Goal: Contribute content: Add original content to the website for others to see

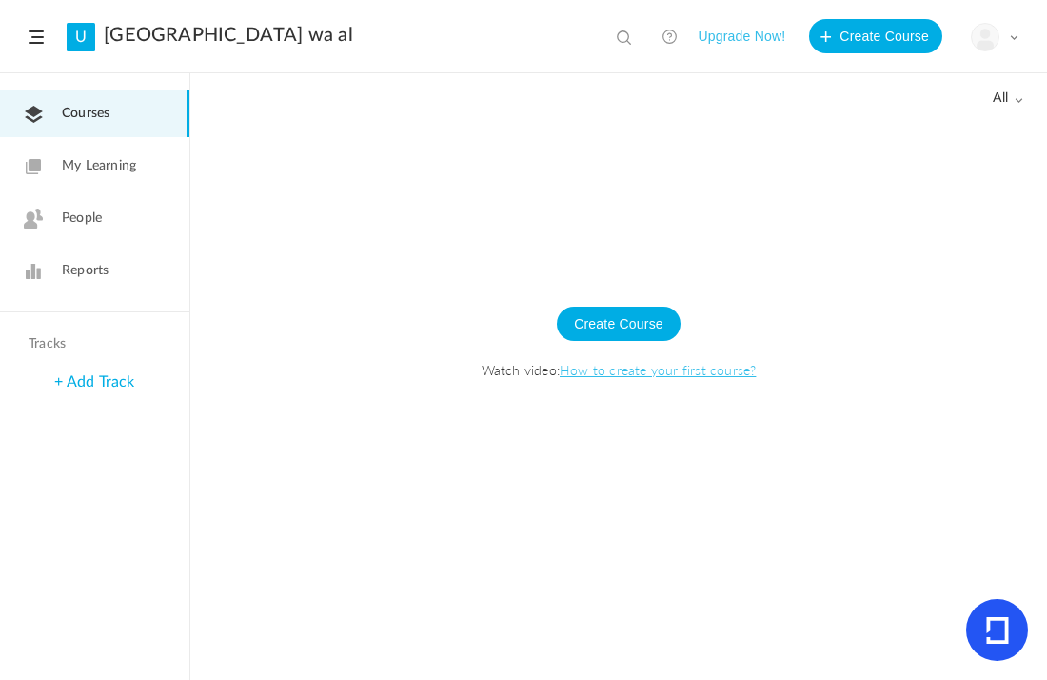
click at [192, 32] on link "[GEOGRAPHIC_DATA] wa al" at bounding box center [228, 35] width 249 height 23
click at [1011, 32] on span at bounding box center [1014, 37] width 10 height 10
click at [962, 121] on link "University Settings" at bounding box center [928, 119] width 179 height 35
click at [1015, 40] on span at bounding box center [1014, 37] width 10 height 10
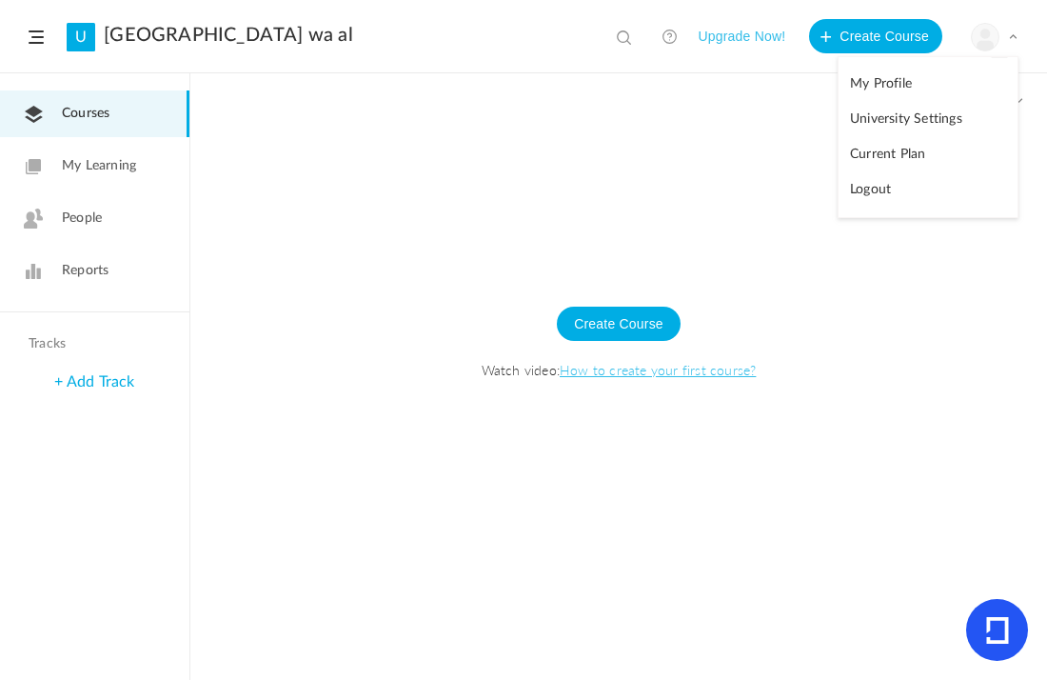
click at [949, 68] on link "My Profile" at bounding box center [928, 84] width 179 height 35
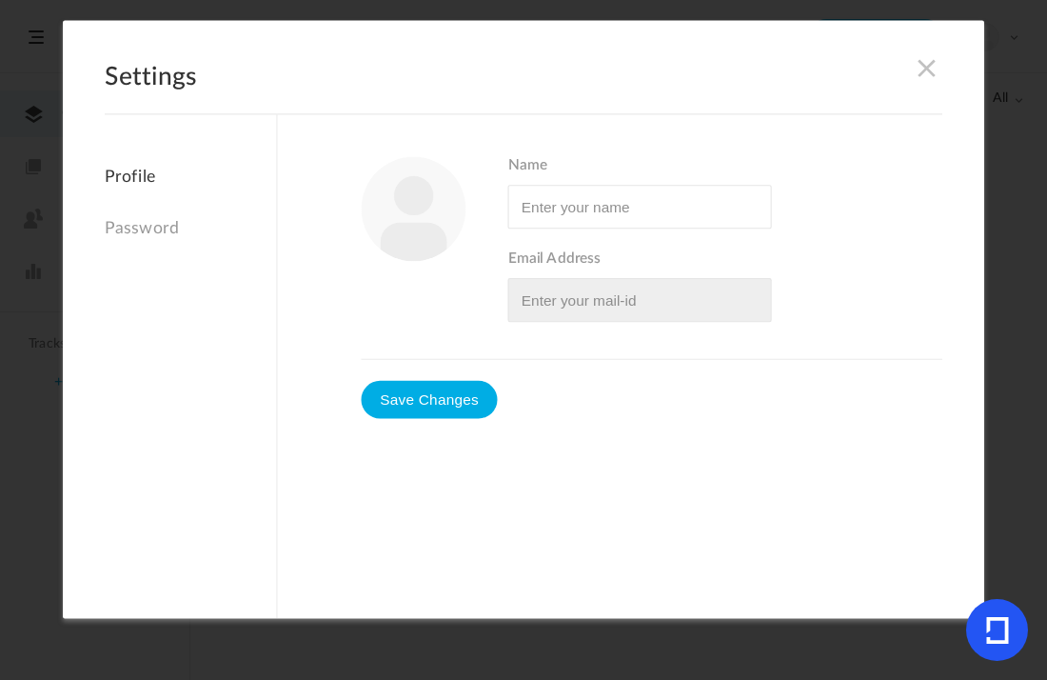
type input "doctor sudadon"
type input "doctor.sudadon@gmail.com"
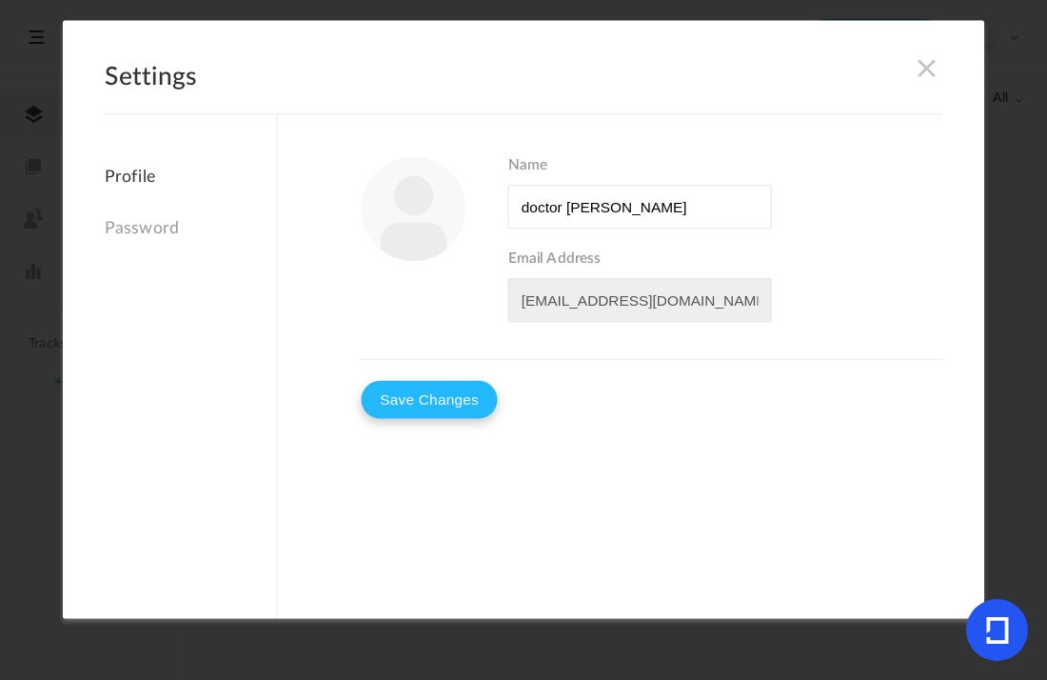
click at [453, 384] on button "Save Changes" at bounding box center [430, 400] width 136 height 38
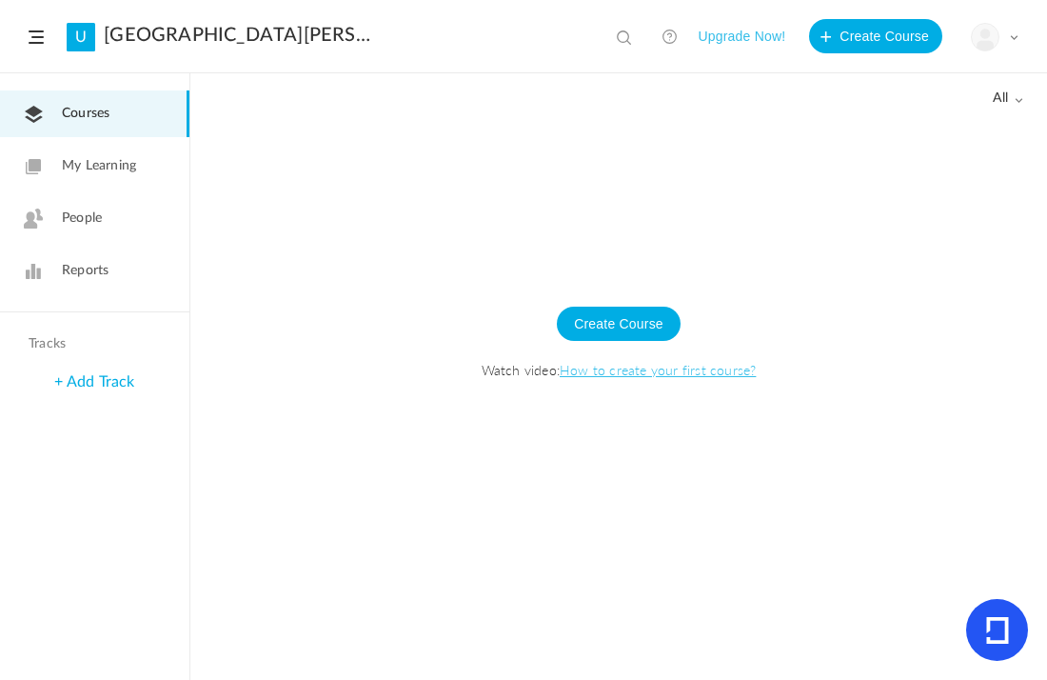
click at [111, 383] on link "+ Add Track" at bounding box center [94, 381] width 80 height 15
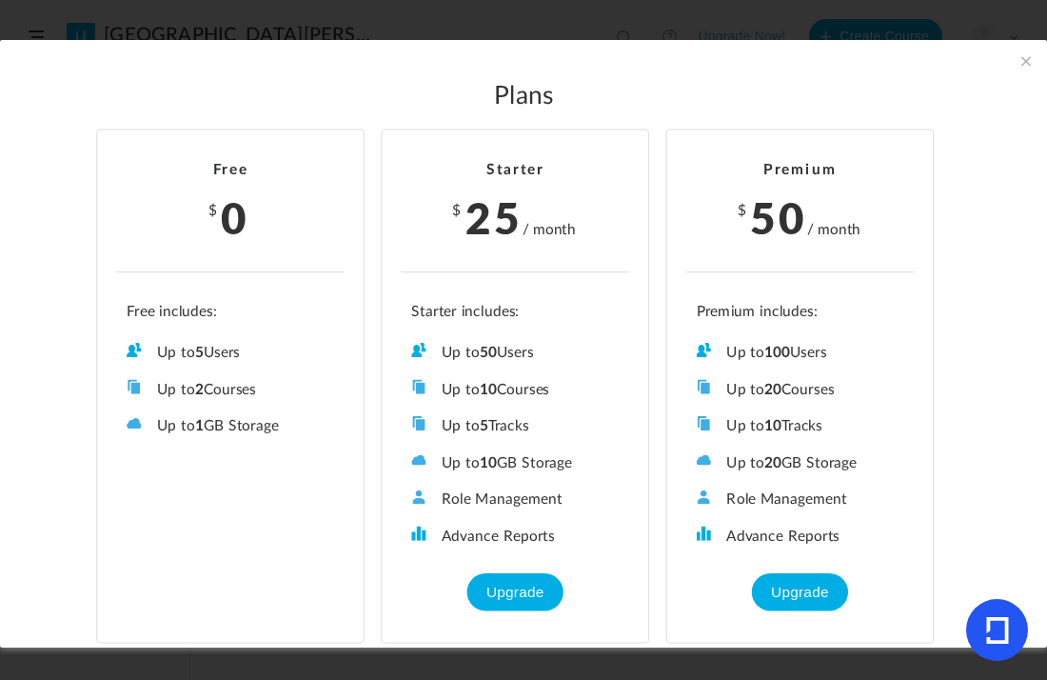
click at [1020, 63] on span at bounding box center [1026, 60] width 21 height 21
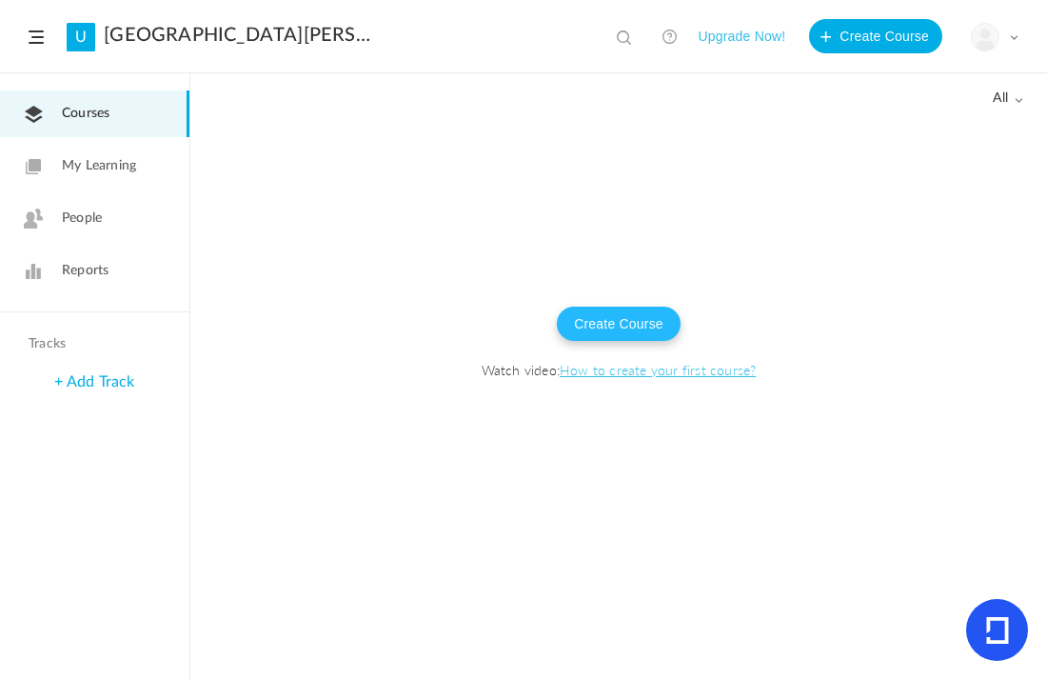
click at [636, 319] on button "Create Course" at bounding box center [619, 323] width 124 height 34
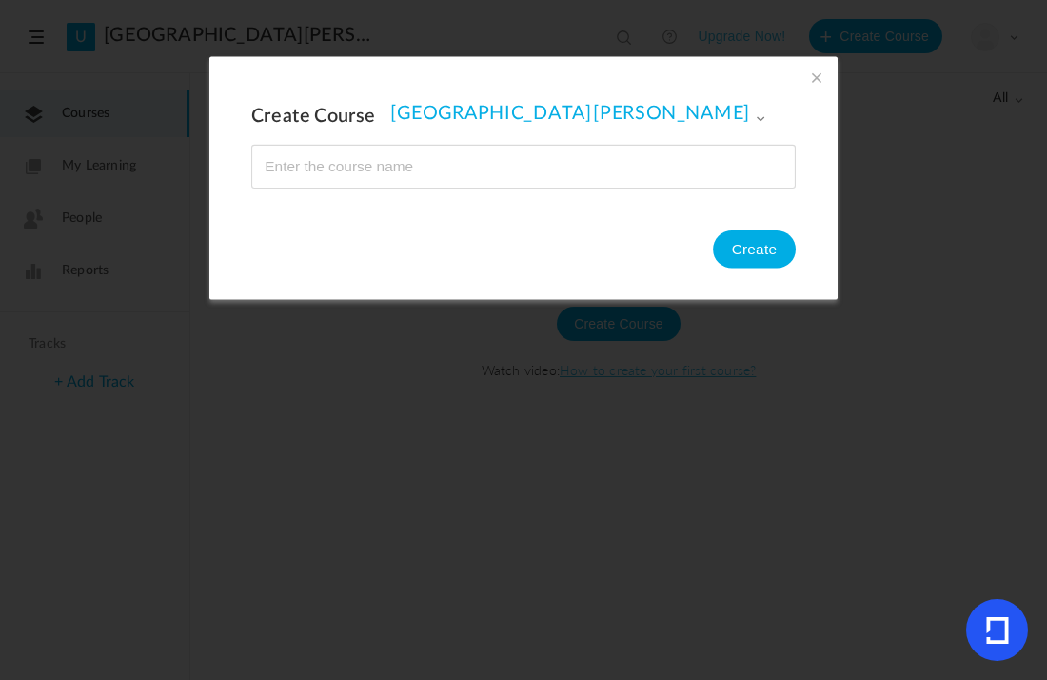
click at [494, 162] on input "name" at bounding box center [523, 167] width 543 height 42
type input "doctor of medical and [DEMOGRAPHIC_DATA] knowledge certificate"
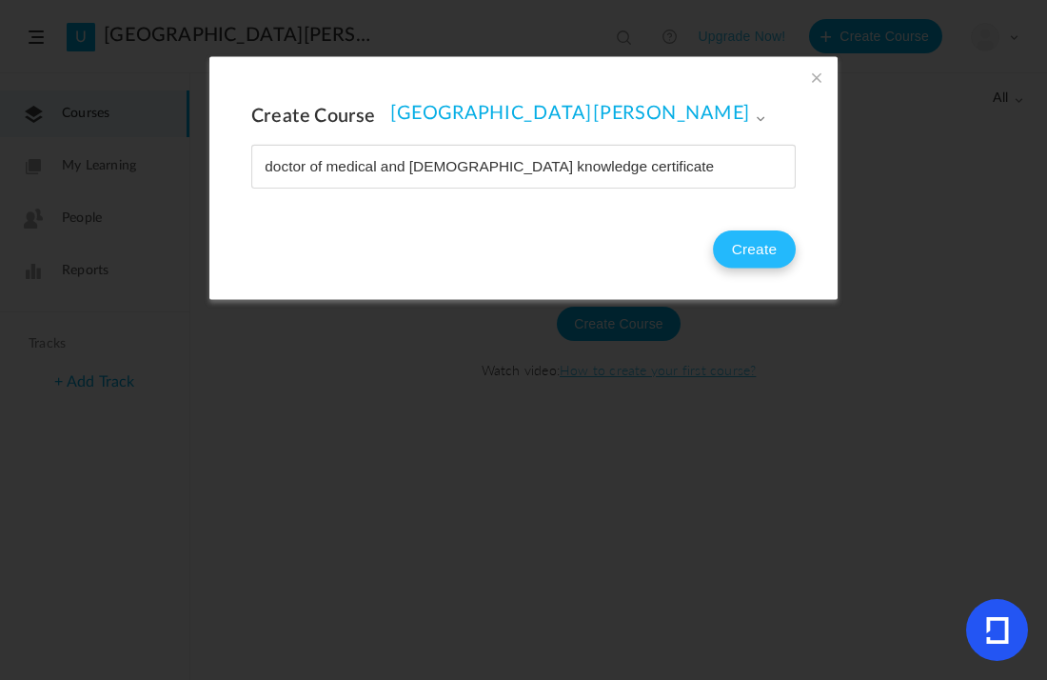
click at [742, 247] on button "Create" at bounding box center [754, 249] width 83 height 38
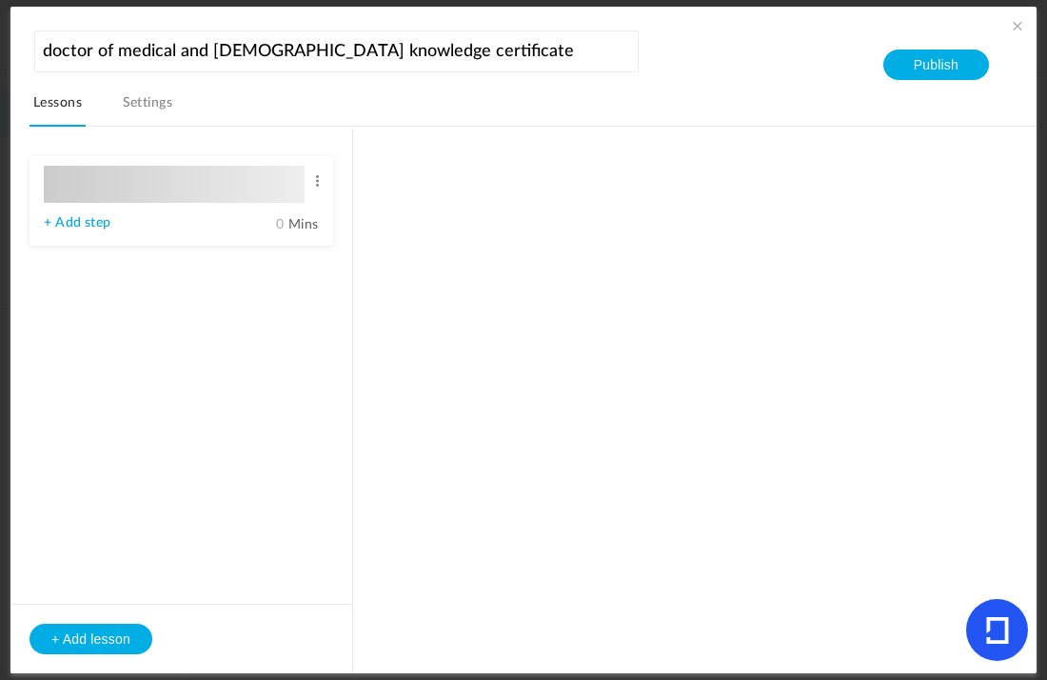
type input "Lesson 1"
type input "0"
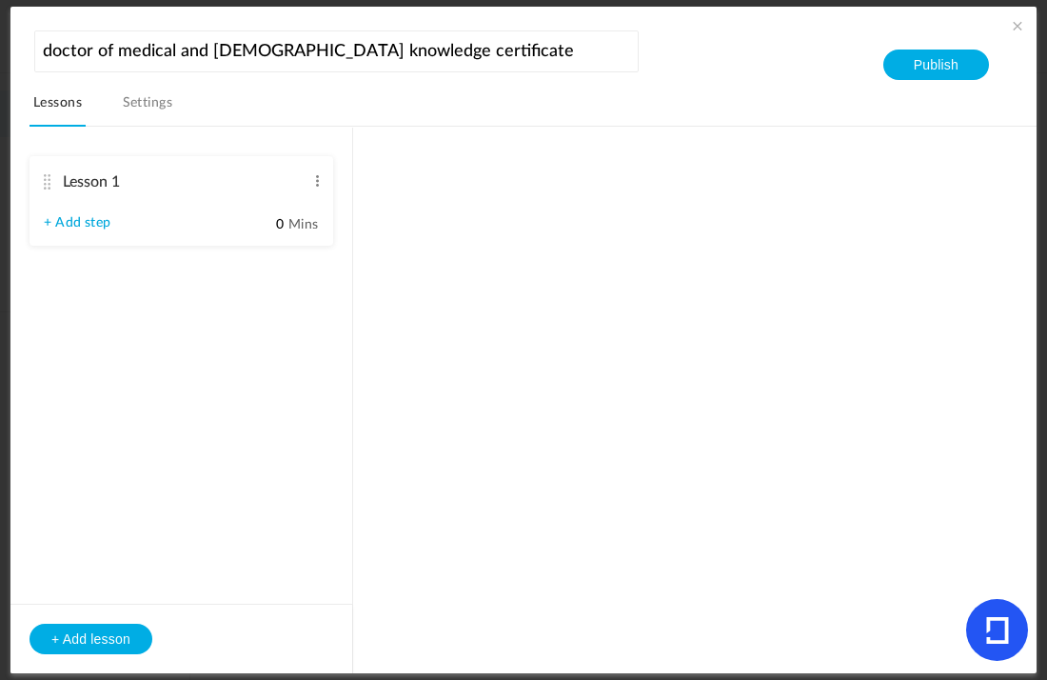
type input "Step 1"
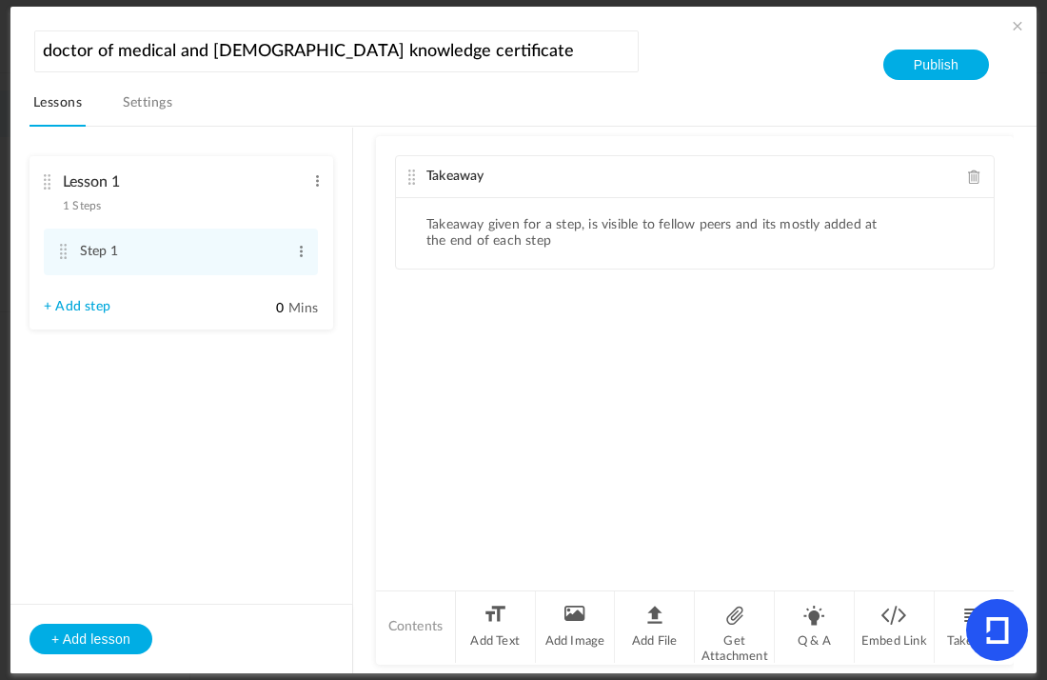
click at [459, 175] on span "Takeaway" at bounding box center [455, 175] width 58 height 13
click at [470, 164] on div "Takeaway" at bounding box center [695, 177] width 598 height 42
click at [494, 616] on li "Add Text" at bounding box center [496, 626] width 80 height 71
click at [458, 237] on li "Takeaway given for a step, is visible to fellow peers and its mostly added at t…" at bounding box center [651, 233] width 451 height 32
click at [436, 353] on p at bounding box center [694, 357] width 569 height 23
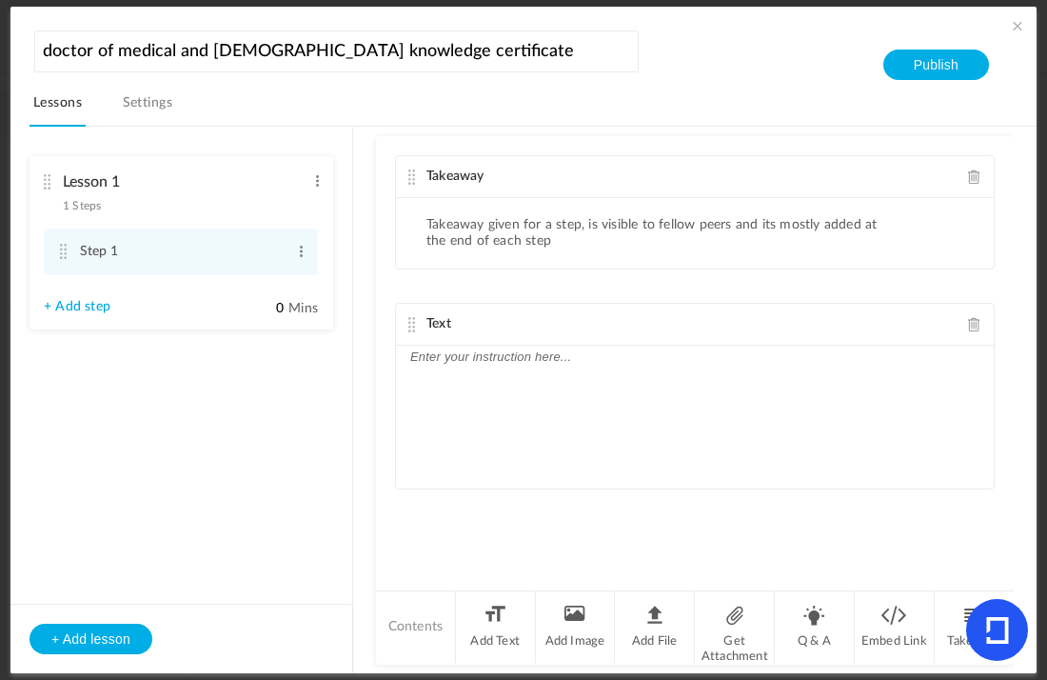
click at [407, 169] on cite at bounding box center [411, 176] width 13 height 15
click at [455, 162] on div "Takeaway" at bounding box center [695, 177] width 598 height 42
click at [152, 99] on link "Settings" at bounding box center [148, 108] width 58 height 36
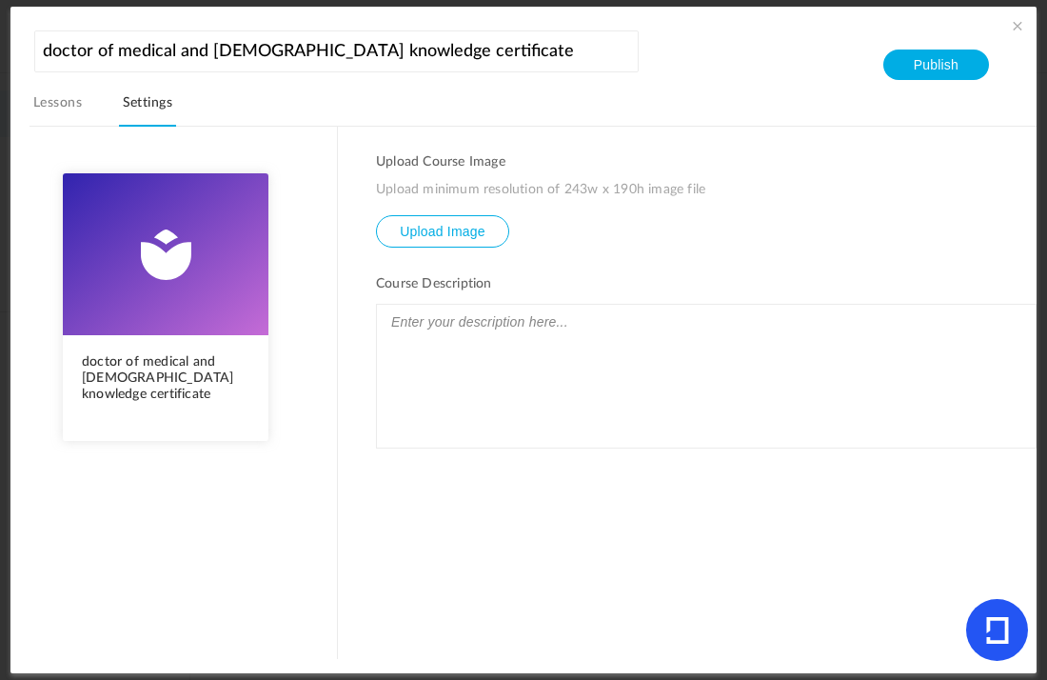
click at [413, 241] on input "file" at bounding box center [442, 245] width 131 height 58
type input "C:\fakepath\ChatGPT Image [DATE], 04_18_13 AM.png"
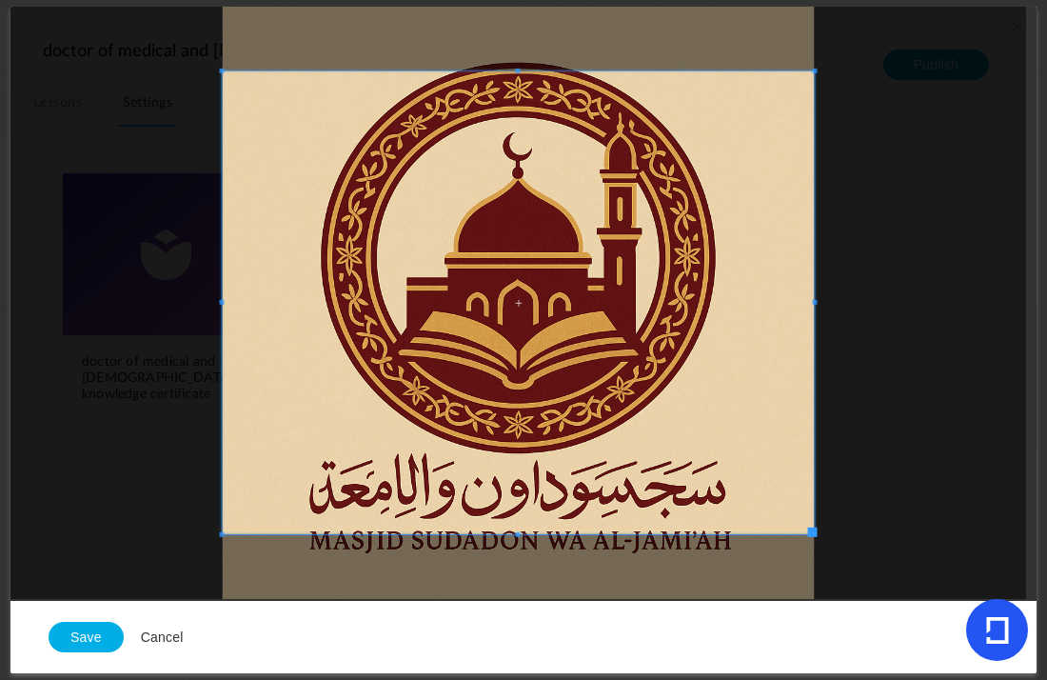
scroll to position [9, 4]
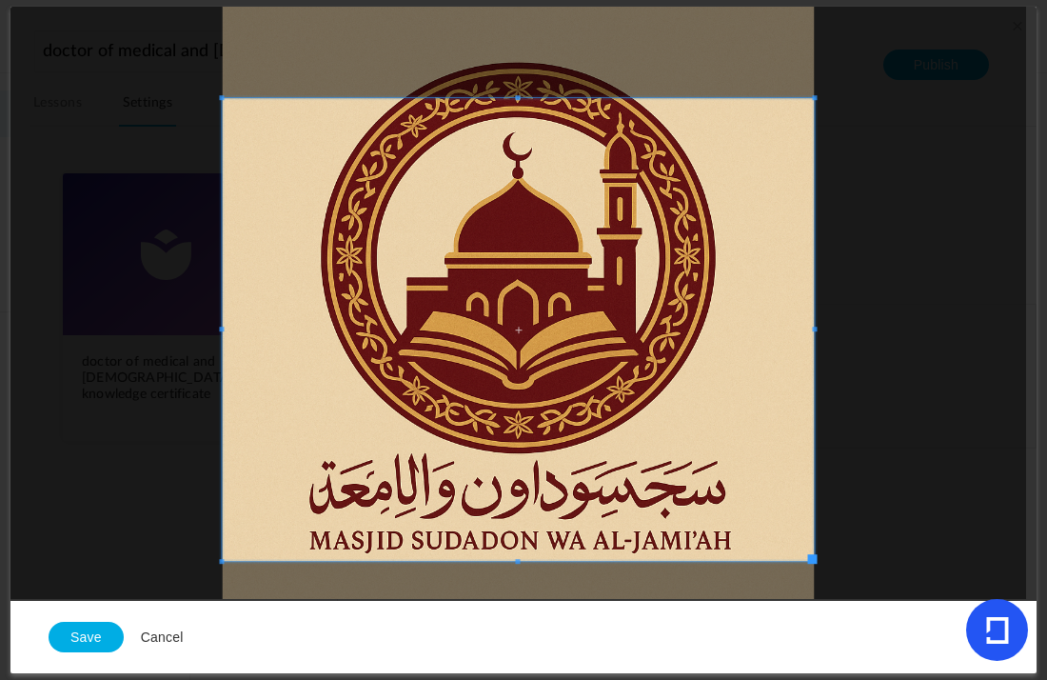
click at [790, 479] on span at bounding box center [519, 329] width 592 height 463
click at [93, 630] on button "Save" at bounding box center [86, 637] width 75 height 30
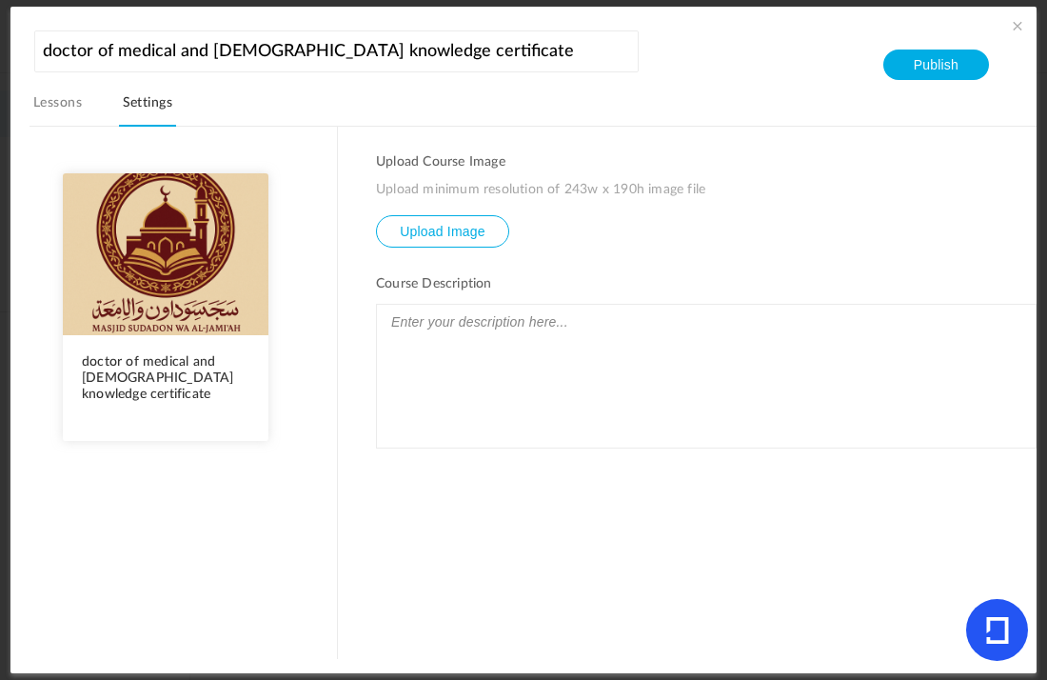
click at [74, 96] on link "Lessons" at bounding box center [58, 108] width 56 height 36
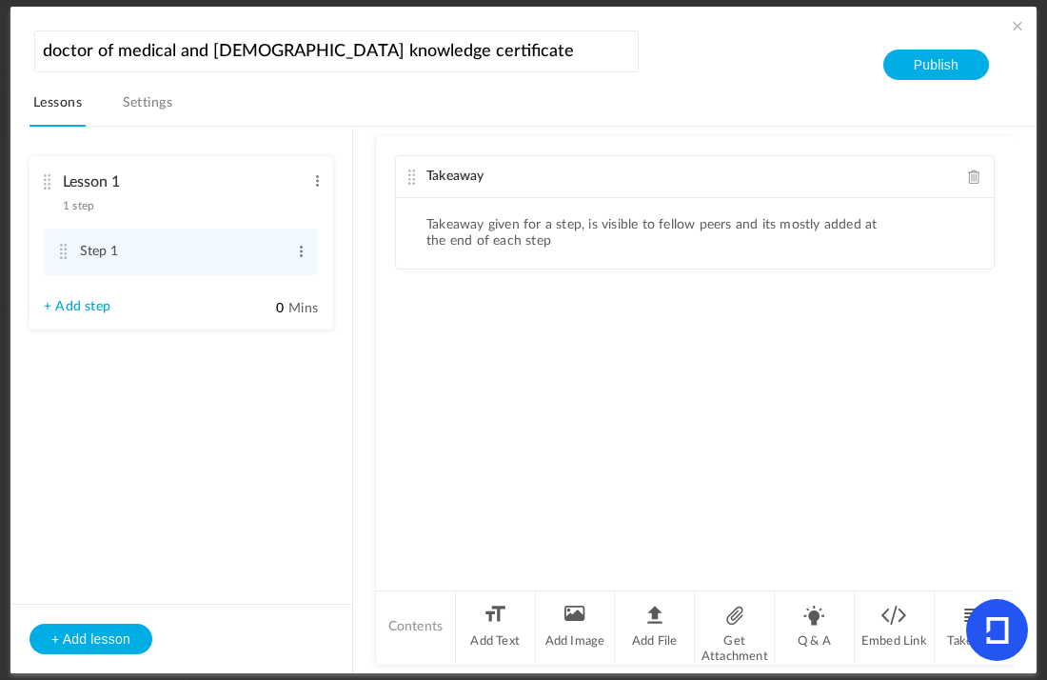
click at [1009, 26] on span at bounding box center [1017, 25] width 19 height 19
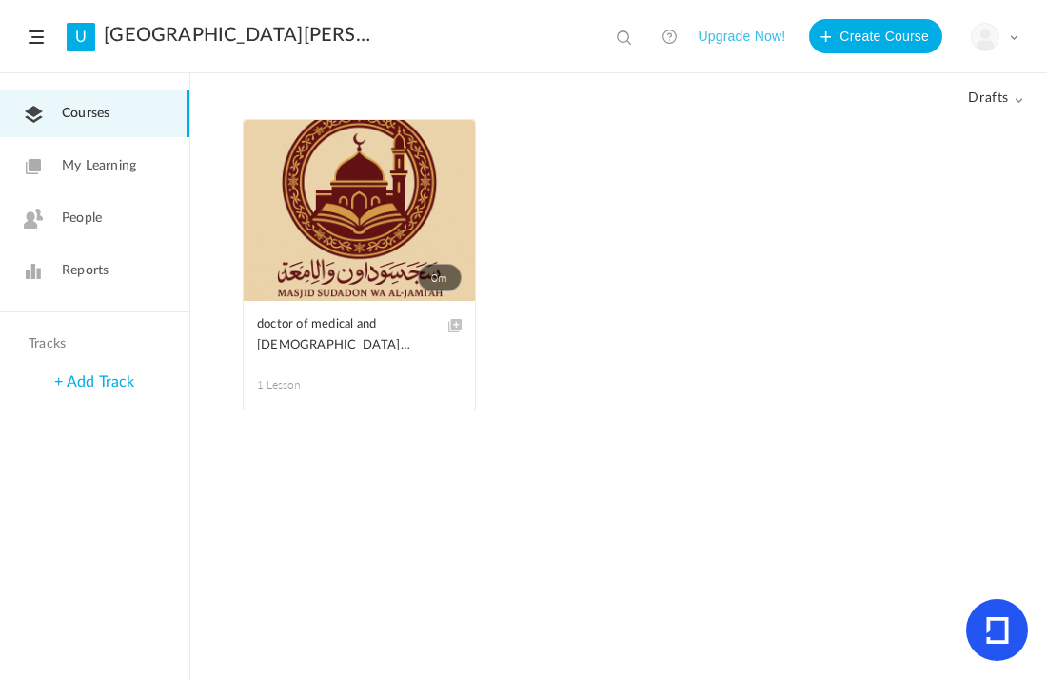
click at [237, 30] on link "[GEOGRAPHIC_DATA][PERSON_NAME]" at bounding box center [239, 35] width 271 height 23
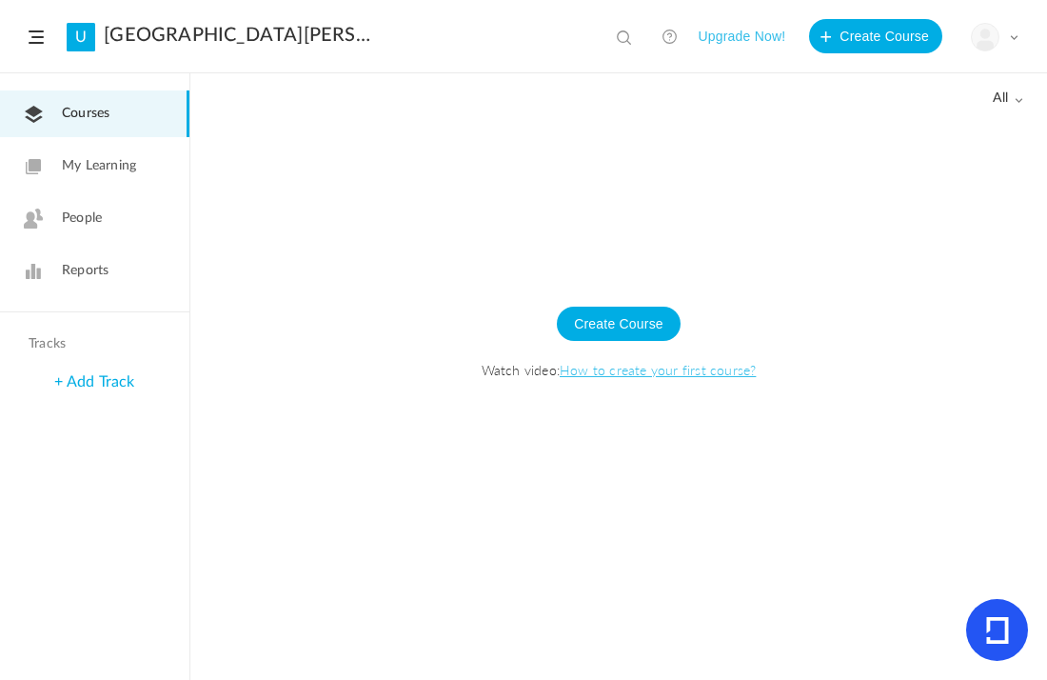
click at [1017, 33] on span at bounding box center [1014, 37] width 10 height 10
click at [969, 108] on link "University Settings" at bounding box center [928, 119] width 179 height 35
